Goal: Transaction & Acquisition: Complete application form

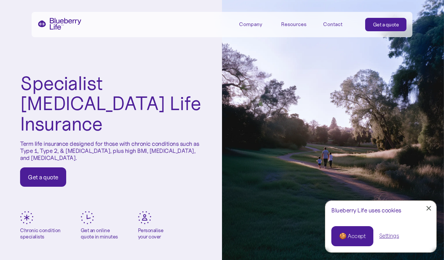
click at [48, 173] on div "Get a quote" at bounding box center [43, 176] width 31 height 7
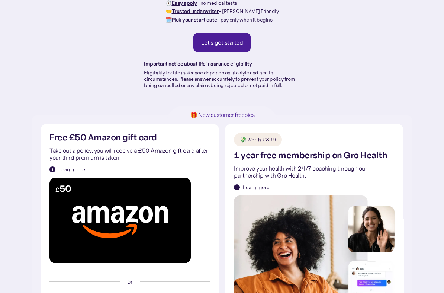
scroll to position [86, 0]
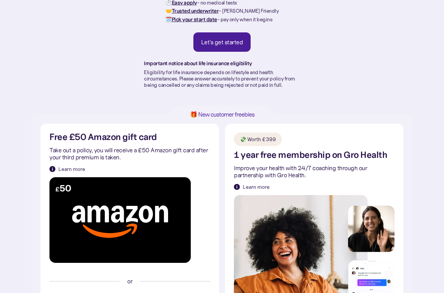
click at [227, 42] on div "Let's get started" at bounding box center [222, 42] width 42 height 7
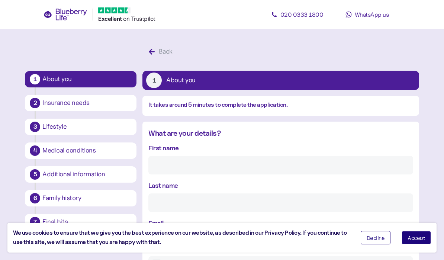
scroll to position [14, 0]
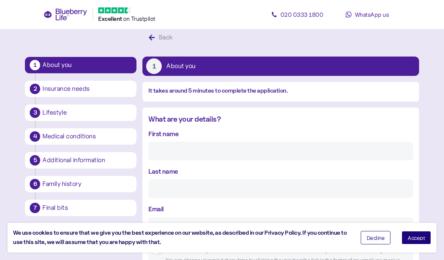
click at [190, 149] on input "First name" at bounding box center [280, 151] width 265 height 19
type input "Colin"
click at [188, 188] on input "Last name" at bounding box center [280, 188] width 265 height 19
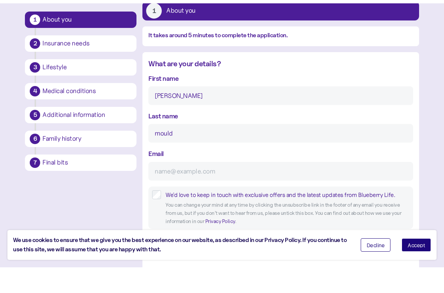
scroll to position [48, 0]
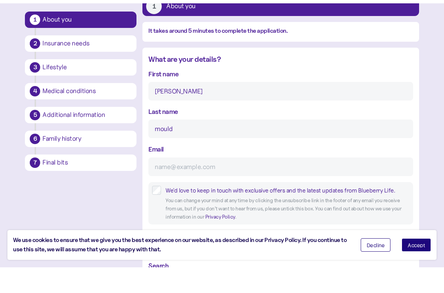
type input "mould"
click at [207, 183] on input "Email" at bounding box center [280, 192] width 265 height 19
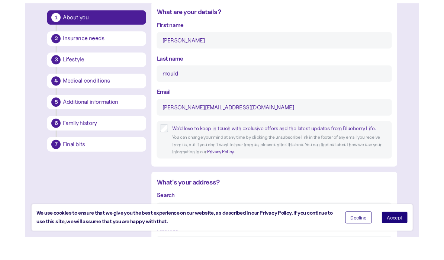
scroll to position [120, 0]
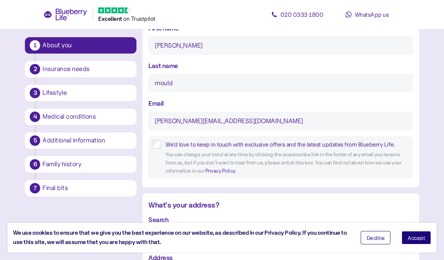
type input "colin.mould@icloud.com"
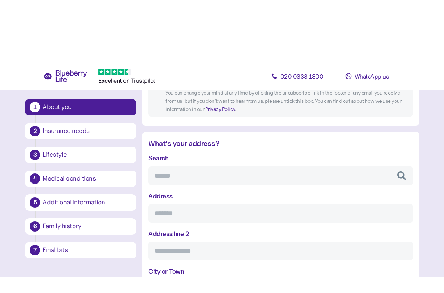
scroll to position [239, 0]
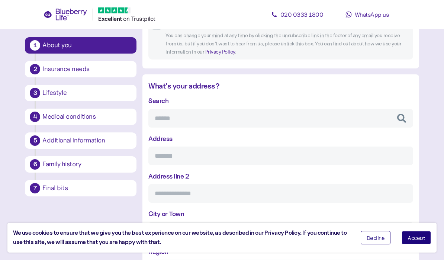
click at [185, 119] on input "Search" at bounding box center [280, 118] width 265 height 19
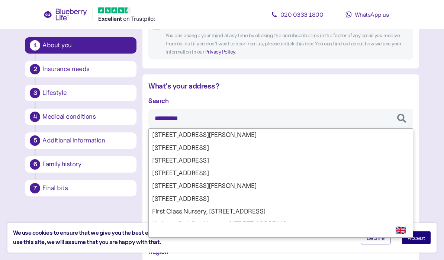
type input "**********"
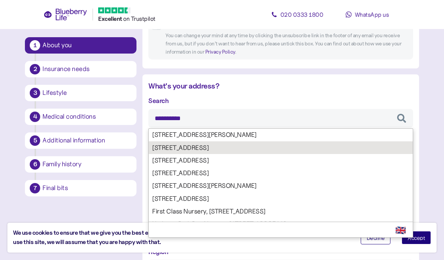
click at [224, 148] on div "**********" at bounding box center [280, 206] width 265 height 220
type input "**********"
type input "*****"
type input "********"
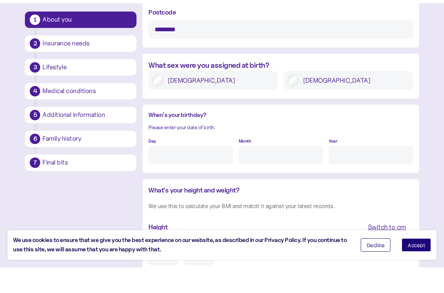
scroll to position [497, 0]
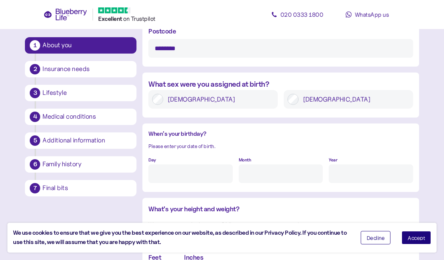
type input "***"
click at [188, 171] on input "Day" at bounding box center [190, 173] width 84 height 19
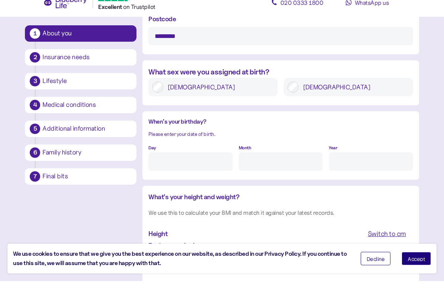
scroll to position [500, 0]
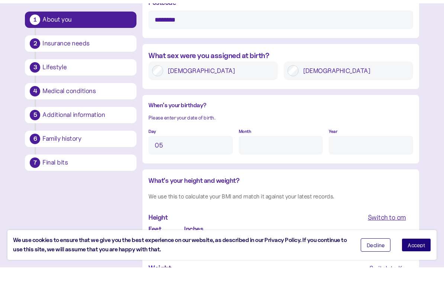
type input "0"
type input "5"
click at [281, 161] on input "Month" at bounding box center [281, 170] width 84 height 19
type input "ap"
click at [356, 161] on input "Year" at bounding box center [371, 170] width 84 height 19
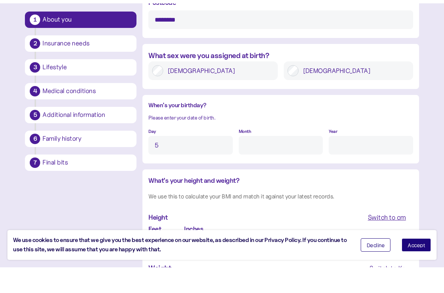
click at [262, 161] on input "Month" at bounding box center [281, 170] width 84 height 19
click at [169, 161] on input "5" at bounding box center [190, 170] width 84 height 19
type input "4"
click at [355, 161] on input "Year" at bounding box center [371, 170] width 84 height 19
type input "5"
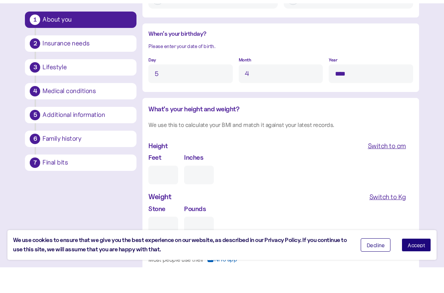
scroll to position [573, 0]
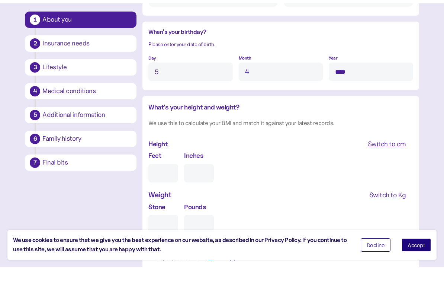
type input "****"
click at [164, 189] on input "Feet" at bounding box center [163, 198] width 30 height 19
type input "5"
type input "0"
type input "5"
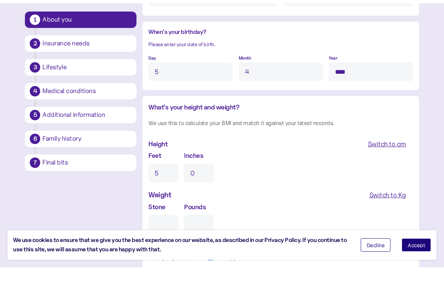
click at [205, 189] on input "0" at bounding box center [199, 198] width 30 height 19
type input "7"
click at [166, 240] on input "Stone" at bounding box center [163, 249] width 30 height 19
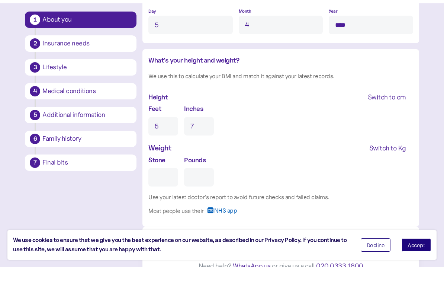
scroll to position [623, 0]
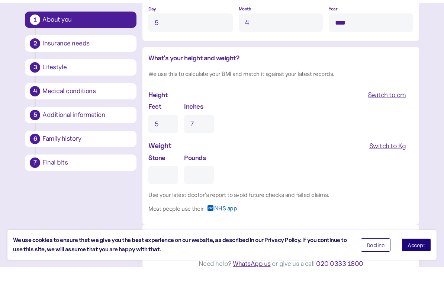
type input "1"
type input "0"
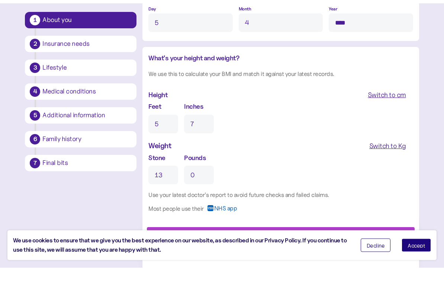
type input "13"
click at [207, 191] on input "0" at bounding box center [199, 200] width 30 height 19
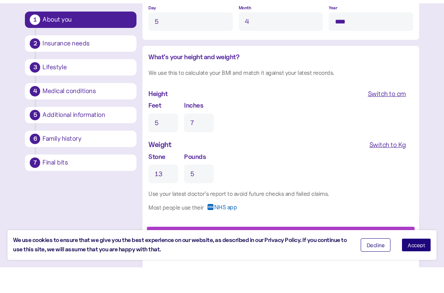
scroll to position [632, 0]
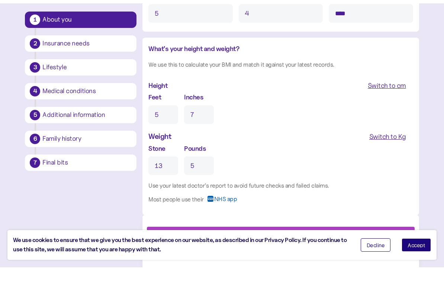
type input "5"
click at [417, 260] on span "Accept" at bounding box center [416, 270] width 17 height 5
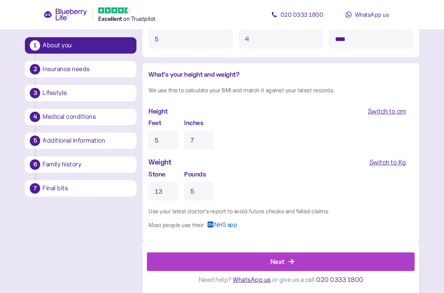
click at [290, 259] on icon "button" at bounding box center [291, 261] width 7 height 7
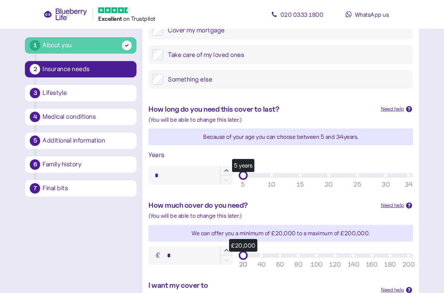
scroll to position [147, 0]
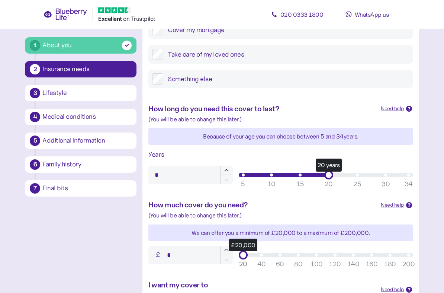
click at [327, 177] on div "20 years" at bounding box center [328, 175] width 9 height 9
type input "**"
type input "*******"
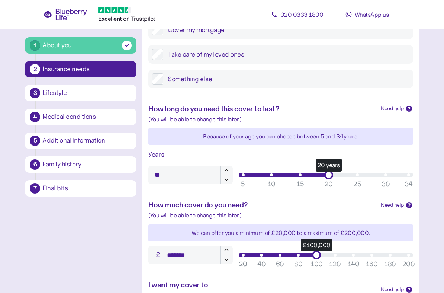
click at [319, 260] on div "100" at bounding box center [317, 264] width 12 height 10
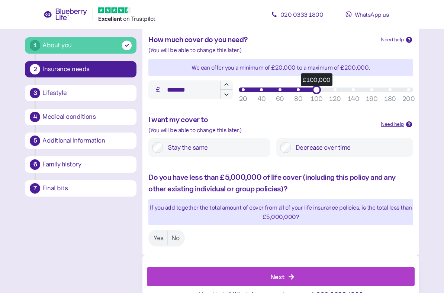
scroll to position [314, 0]
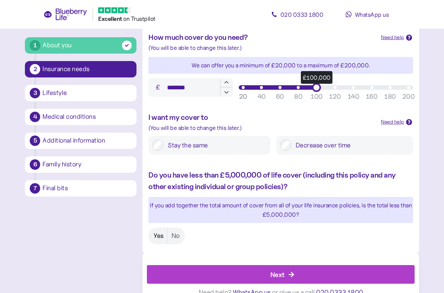
click at [159, 234] on label "Yes" at bounding box center [158, 236] width 17 height 14
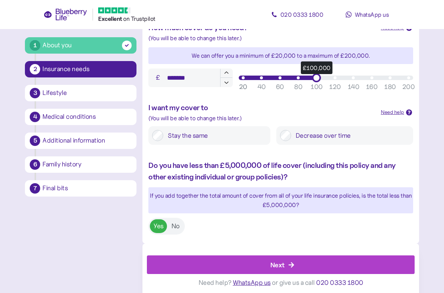
click at [286, 260] on div "Next" at bounding box center [282, 265] width 251 height 18
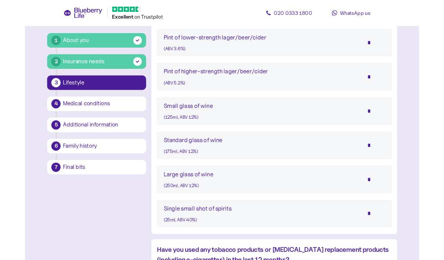
scroll to position [569, 0]
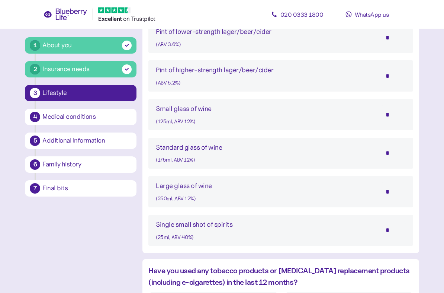
click at [390, 148] on input "*" at bounding box center [393, 153] width 26 height 19
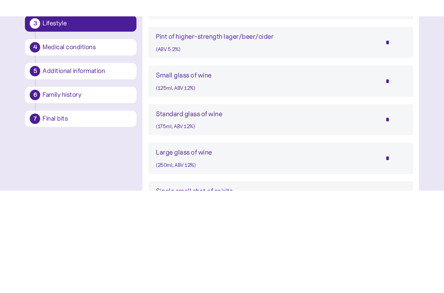
scroll to position [525, 0]
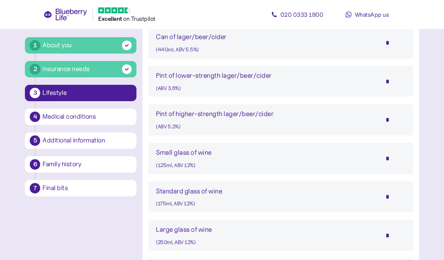
type input "*"
click at [393, 76] on input "*" at bounding box center [393, 81] width 26 height 19
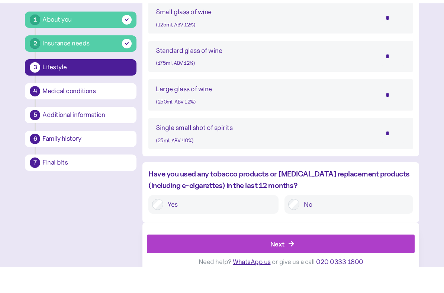
scroll to position [640, 0]
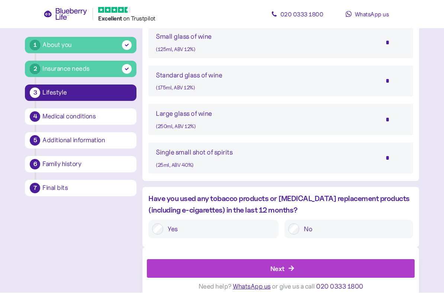
type input "*"
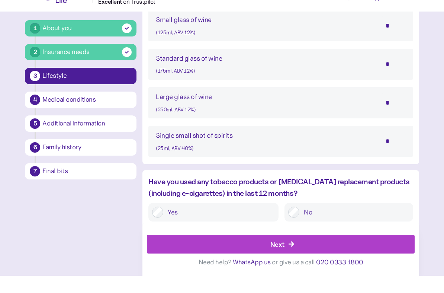
scroll to position [641, 0]
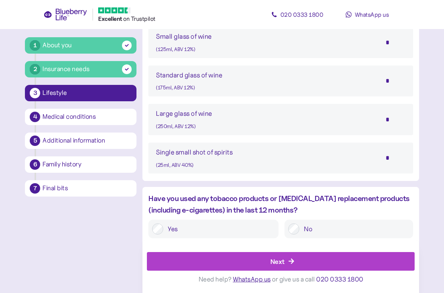
click at [285, 260] on div "Next" at bounding box center [282, 262] width 251 height 18
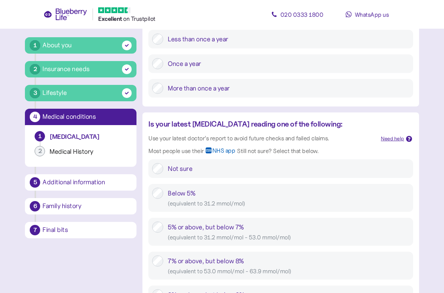
scroll to position [194, 0]
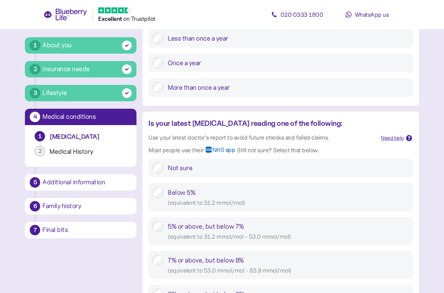
click at [218, 148] on span "NHS app" at bounding box center [223, 153] width 23 height 12
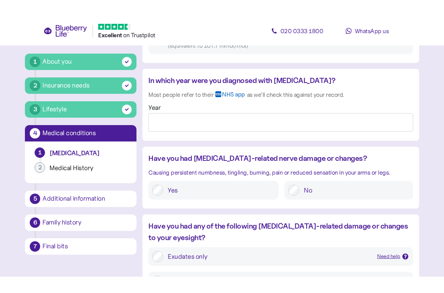
scroll to position [605, 0]
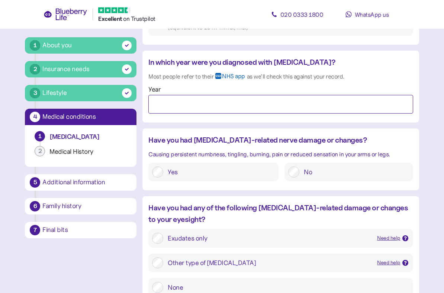
click at [248, 103] on input "Year" at bounding box center [280, 104] width 265 height 19
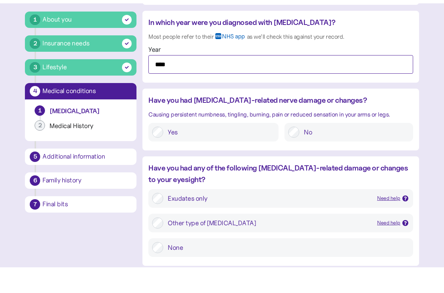
scroll to position [621, 0]
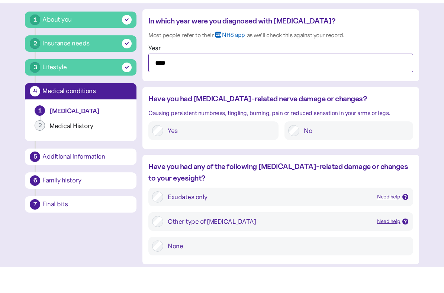
type input "****"
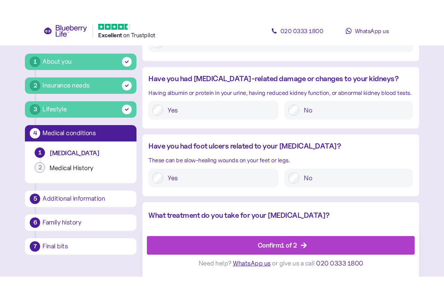
scroll to position [857, 0]
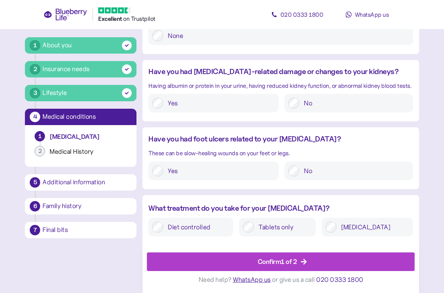
click at [298, 260] on div "Confirm 1 of 2" at bounding box center [282, 262] width 251 height 18
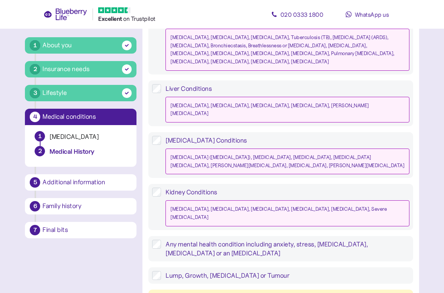
scroll to position [711, 0]
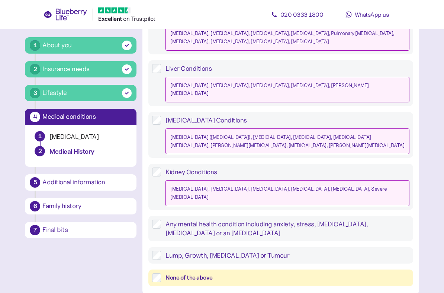
click at [162, 260] on label "None of the above" at bounding box center [285, 277] width 248 height 9
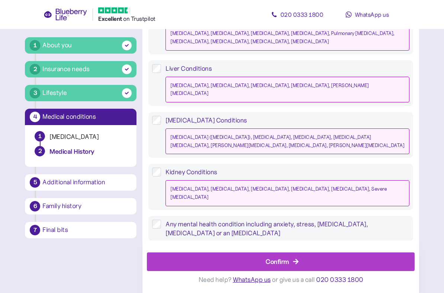
click at [249, 260] on div "Confirm" at bounding box center [282, 262] width 251 height 18
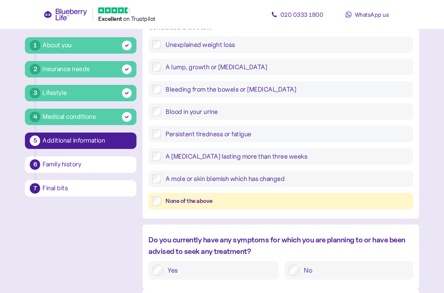
scroll to position [281, 0]
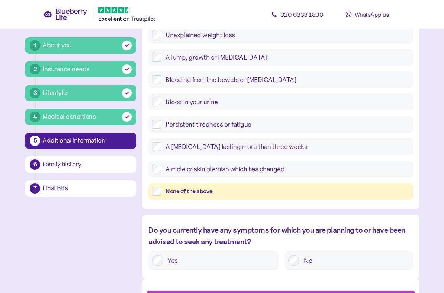
click at [164, 191] on label "None of the above" at bounding box center [285, 191] width 248 height 9
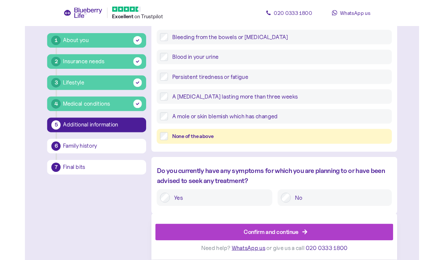
scroll to position [342, 0]
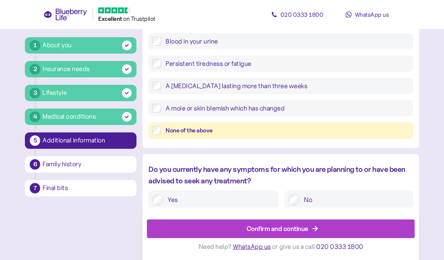
click at [300, 230] on div "Confirm and continue" at bounding box center [278, 229] width 62 height 10
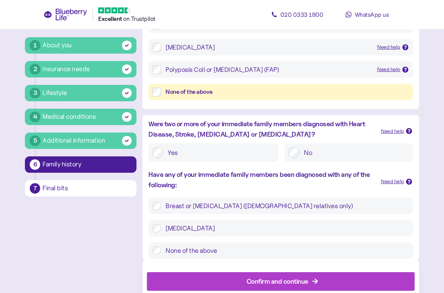
scroll to position [217, 0]
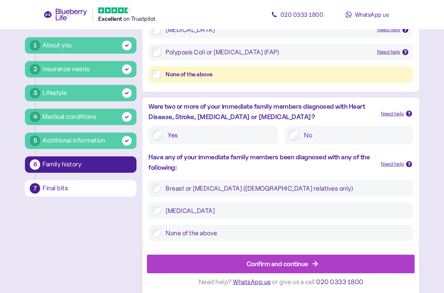
click at [162, 231] on label "None of the above" at bounding box center [285, 232] width 248 height 9
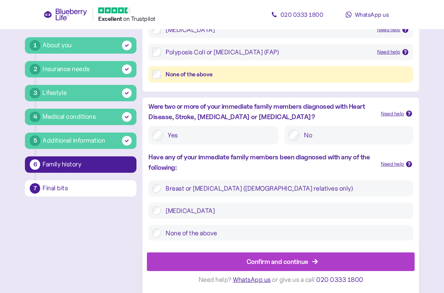
click at [269, 260] on div "Confirm and continue" at bounding box center [278, 261] width 62 height 10
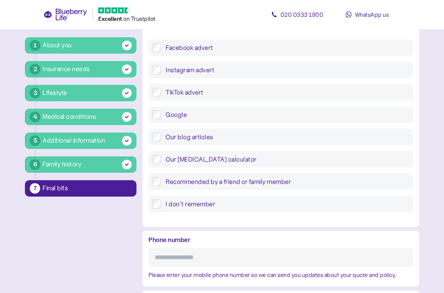
scroll to position [303, 0]
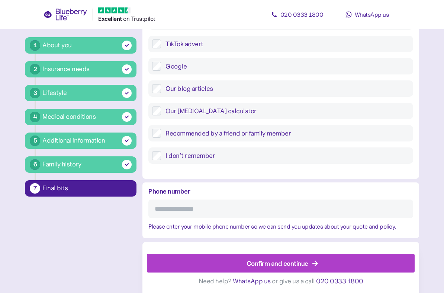
click at [240, 206] on input "Phone number" at bounding box center [280, 208] width 265 height 19
type input "**********"
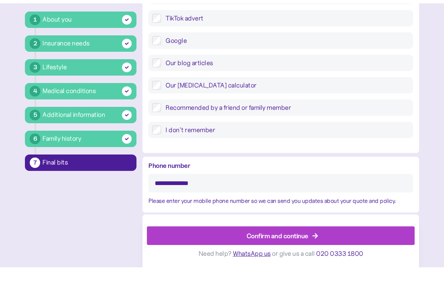
click at [269, 256] on div "Confirm and continue" at bounding box center [278, 261] width 62 height 10
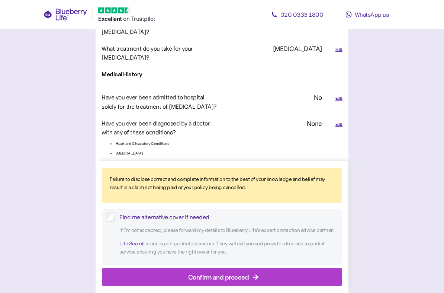
scroll to position [1145, 0]
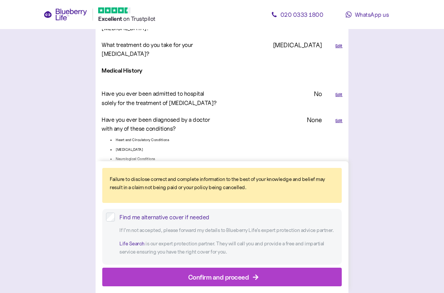
click at [230, 260] on div "Confirm and proceed" at bounding box center [218, 277] width 61 height 10
